Goal: Check status: Check status

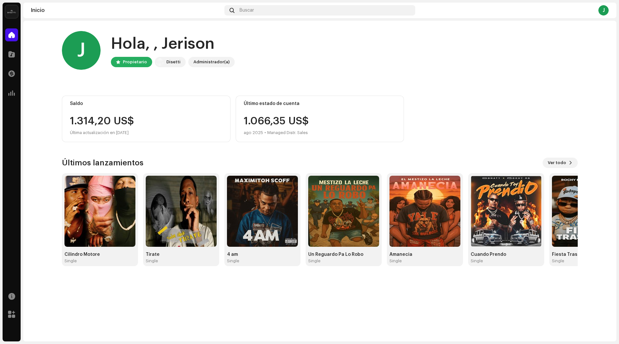
click at [101, 105] on div "Saldo" at bounding box center [146, 103] width 153 height 5
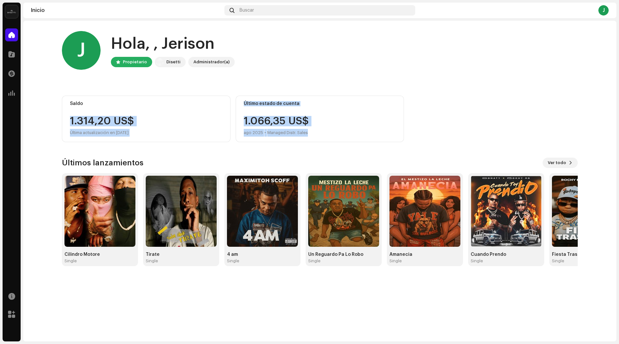
drag, startPoint x: 67, startPoint y: 118, endPoint x: 517, endPoint y: 154, distance: 451.1
click at [517, 154] on div "[PERSON_NAME], , Jerison Propietario Disetti Administrador(a) Saldo 1.314,20 US…" at bounding box center [320, 148] width 516 height 255
click at [156, 60] on img at bounding box center [160, 62] width 8 height 8
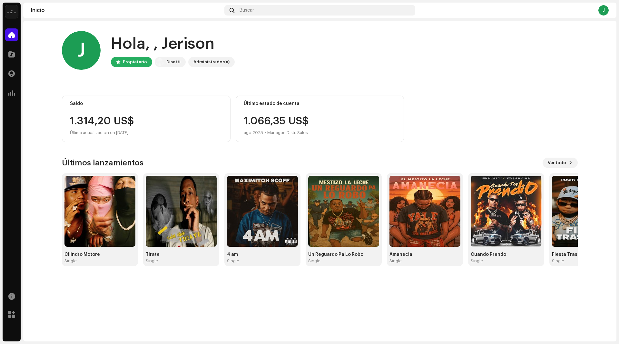
click at [157, 75] on home-user "[PERSON_NAME], , Jerison Propietario Disetti Administrador(a)" at bounding box center [320, 55] width 516 height 49
click at [12, 94] on span at bounding box center [11, 92] width 6 height 5
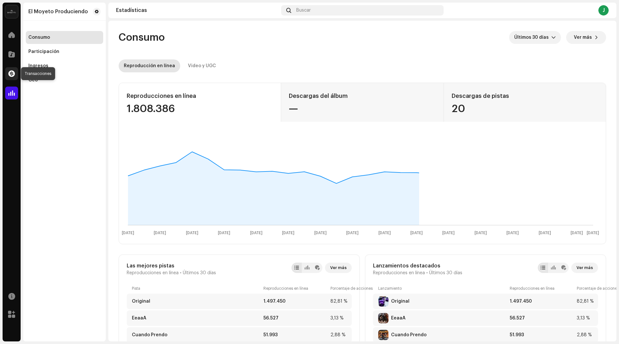
click at [14, 71] on span at bounding box center [11, 73] width 6 height 5
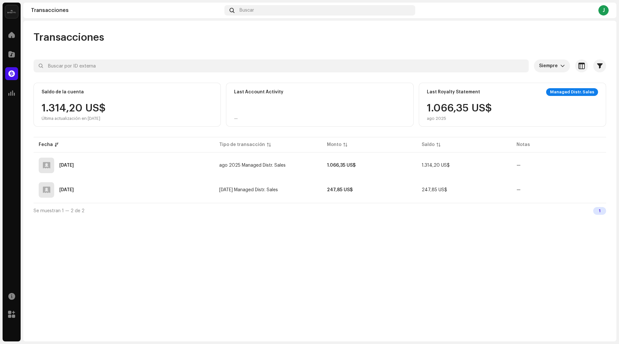
click at [82, 104] on div "1.314,20 US$ Última actualización en [DATE]" at bounding box center [74, 112] width 64 height 18
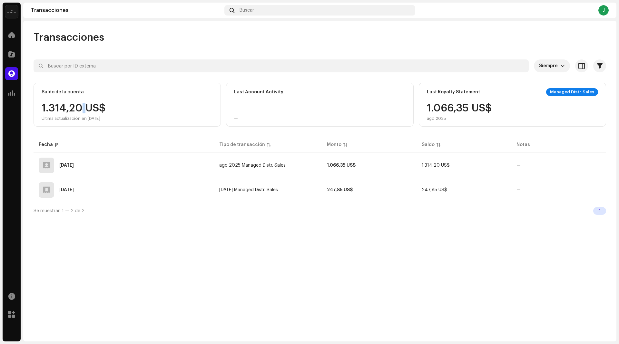
click at [82, 104] on div "1.314,20 US$ Última actualización en [DATE]" at bounding box center [74, 112] width 64 height 18
click at [82, 106] on div "1.314,20 US$ Última actualización en [DATE]" at bounding box center [74, 112] width 64 height 18
click at [106, 112] on div "1.314,20 US$ Última actualización en [DATE]" at bounding box center [74, 112] width 64 height 18
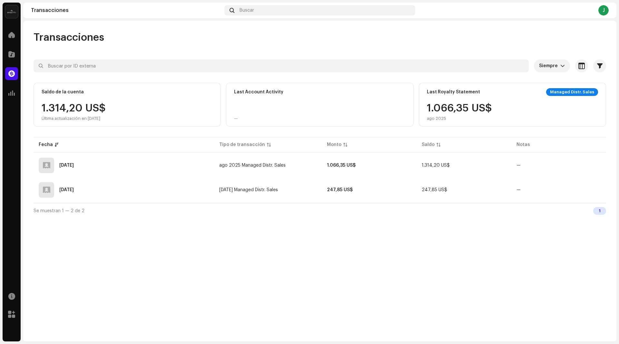
click at [332, 104] on div "Last Account Activity —" at bounding box center [319, 105] width 187 height 44
click at [396, 169] on td "1.066,35 US$" at bounding box center [369, 165] width 95 height 23
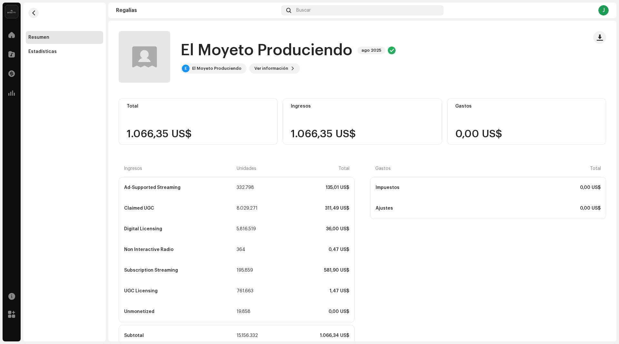
drag, startPoint x: 619, startPoint y: 120, endPoint x: 619, endPoint y: 146, distance: 26.8
click at [619, 146] on div "El Moyeto Produciendo Inicio Catálogo Transacciones Estadísticas Recursos [PERS…" at bounding box center [309, 172] width 619 height 344
